Goal: Check status: Check status

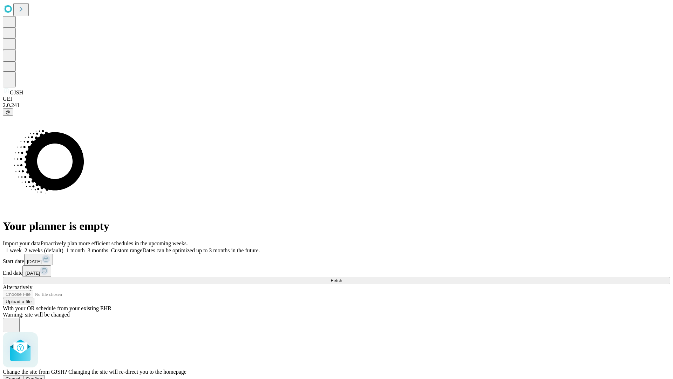
click at [42, 376] on span "Confirm" at bounding box center [34, 378] width 16 height 5
click at [22, 247] on label "1 week" at bounding box center [12, 250] width 19 height 6
click at [342, 278] on span "Fetch" at bounding box center [337, 280] width 12 height 5
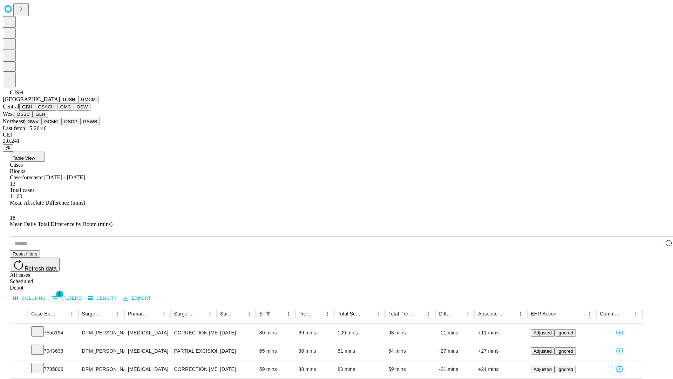
click at [78, 103] on button "GMCM" at bounding box center [88, 99] width 20 height 7
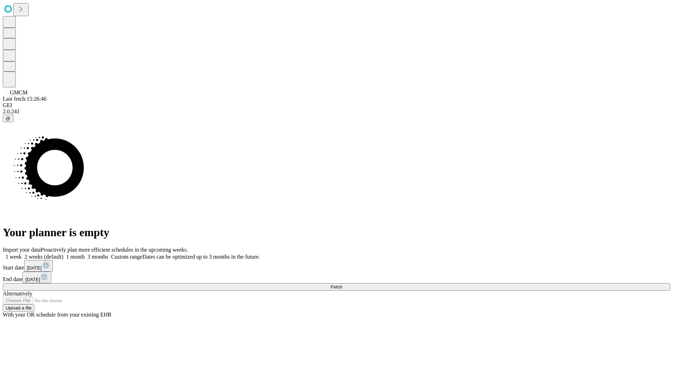
click at [22, 253] on label "1 week" at bounding box center [12, 256] width 19 height 6
click at [342, 284] on span "Fetch" at bounding box center [337, 286] width 12 height 5
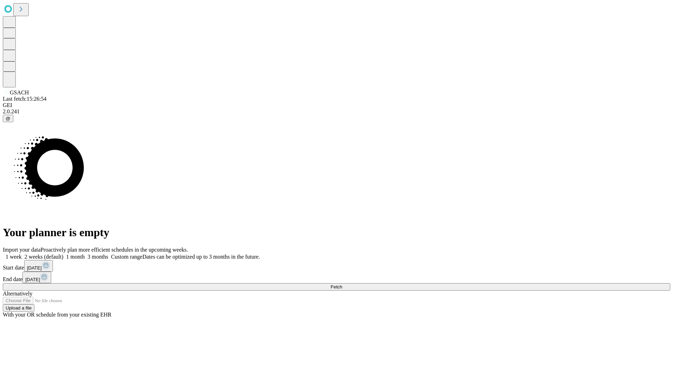
click at [22, 253] on label "1 week" at bounding box center [12, 256] width 19 height 6
click at [342, 284] on span "Fetch" at bounding box center [337, 286] width 12 height 5
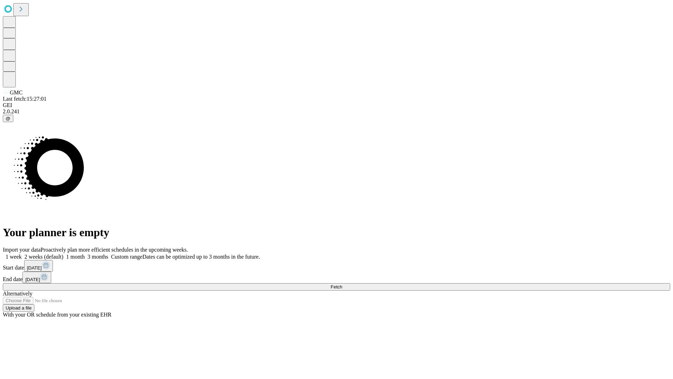
click at [342, 284] on span "Fetch" at bounding box center [337, 286] width 12 height 5
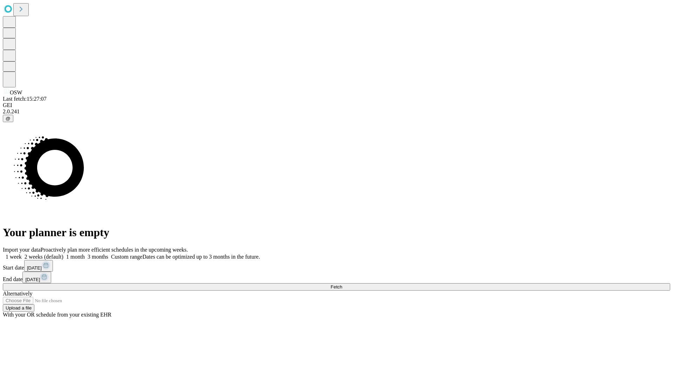
click at [342, 284] on span "Fetch" at bounding box center [337, 286] width 12 height 5
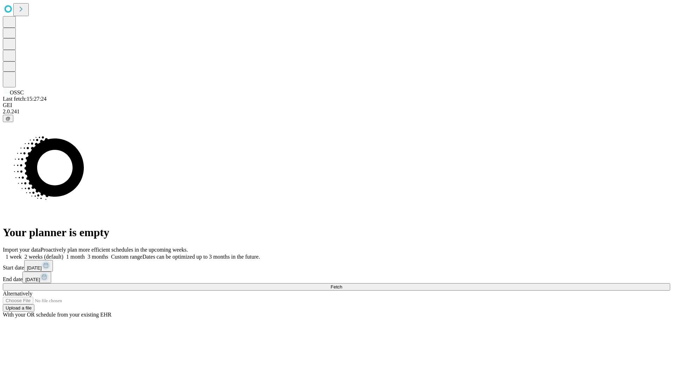
click at [22, 253] on label "1 week" at bounding box center [12, 256] width 19 height 6
click at [342, 284] on span "Fetch" at bounding box center [337, 286] width 12 height 5
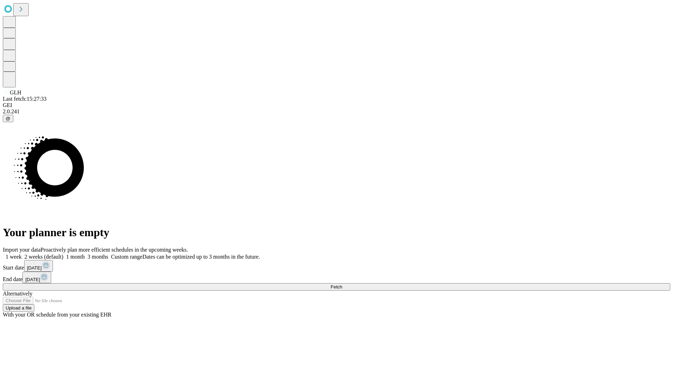
click at [22, 253] on label "1 week" at bounding box center [12, 256] width 19 height 6
click at [342, 284] on span "Fetch" at bounding box center [337, 286] width 12 height 5
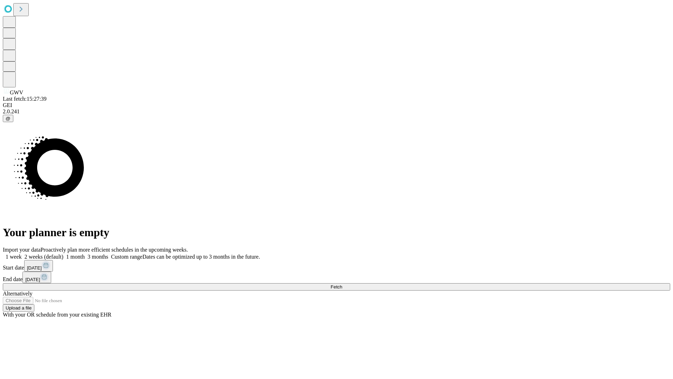
click at [22, 253] on label "1 week" at bounding box center [12, 256] width 19 height 6
click at [342, 284] on span "Fetch" at bounding box center [337, 286] width 12 height 5
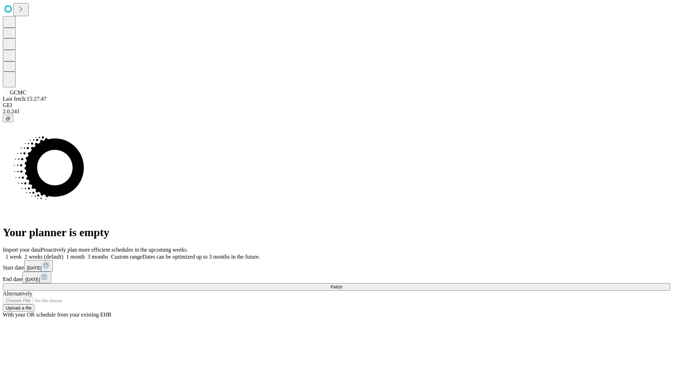
click at [22, 253] on label "1 week" at bounding box center [12, 256] width 19 height 6
click at [342, 284] on span "Fetch" at bounding box center [337, 286] width 12 height 5
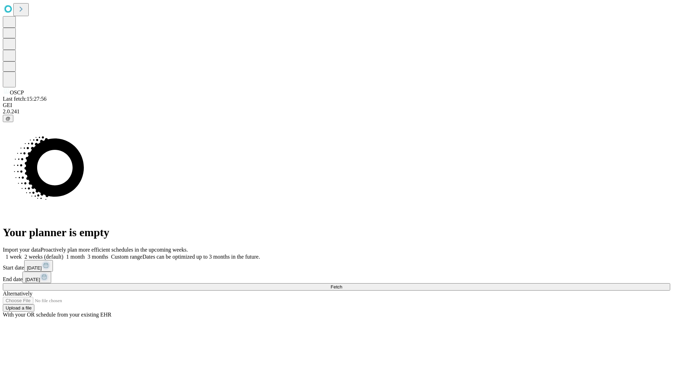
click at [22, 253] on label "1 week" at bounding box center [12, 256] width 19 height 6
click at [342, 284] on span "Fetch" at bounding box center [337, 286] width 12 height 5
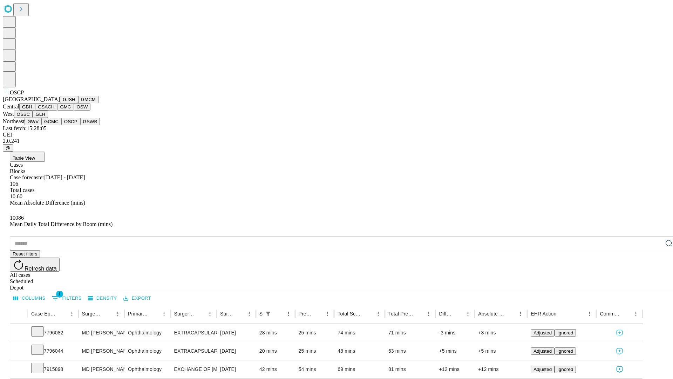
click at [80, 125] on button "GSWB" at bounding box center [90, 121] width 20 height 7
